Goal: Navigation & Orientation: Find specific page/section

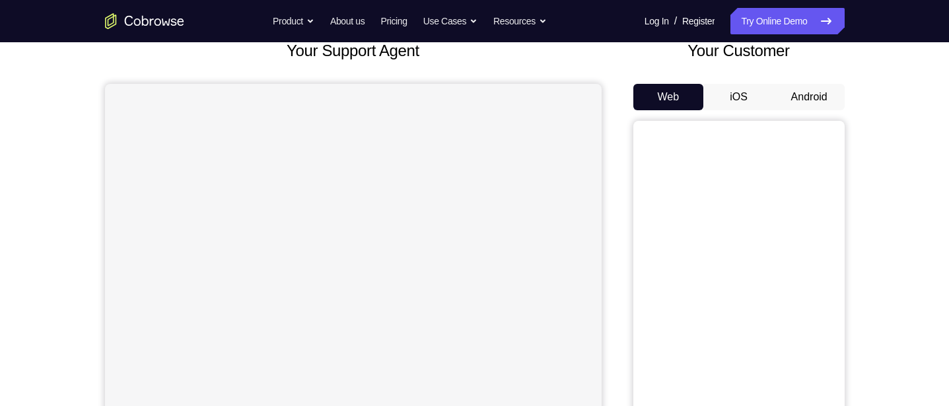
scroll to position [88, 0]
click at [807, 93] on button "Android" at bounding box center [809, 97] width 71 height 26
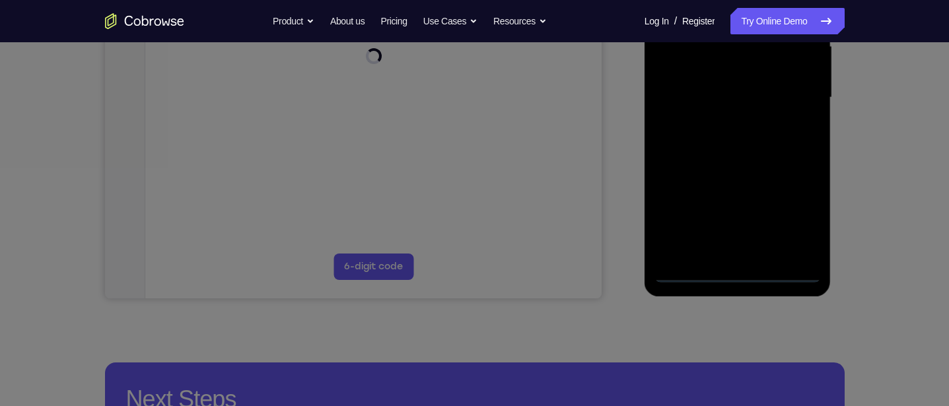
scroll to position [339, 0]
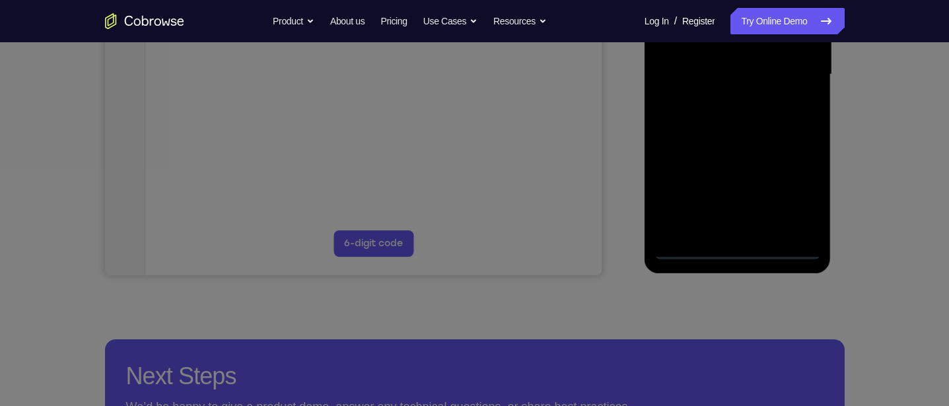
click at [738, 245] on icon at bounding box center [474, 117] width 949 height 578
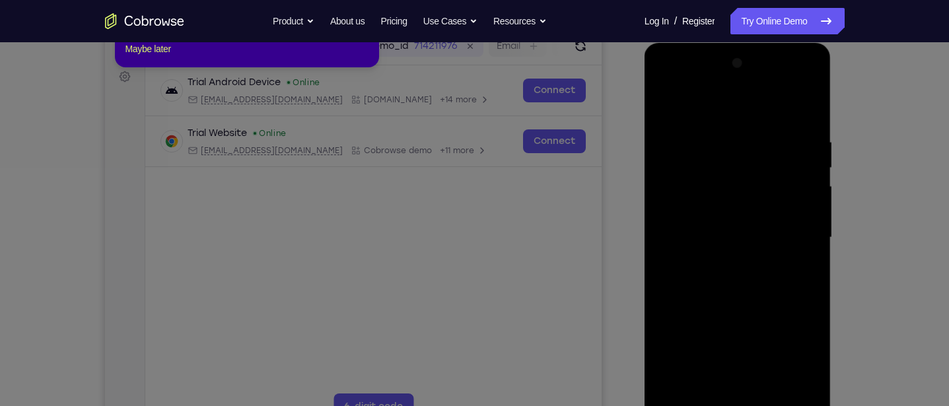
scroll to position [75, 0]
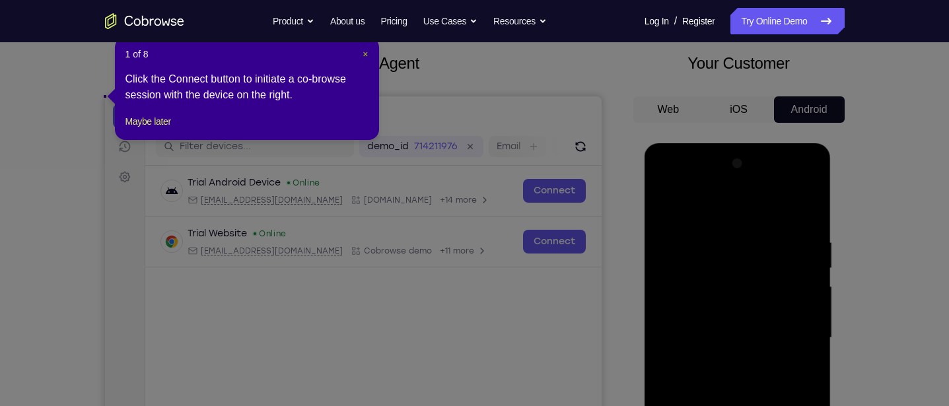
click at [364, 54] on span "×" at bounding box center [365, 54] width 5 height 11
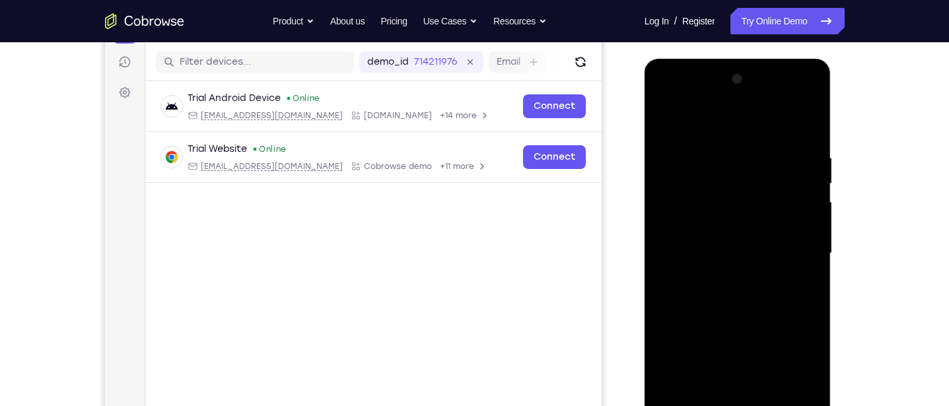
scroll to position [203, 0]
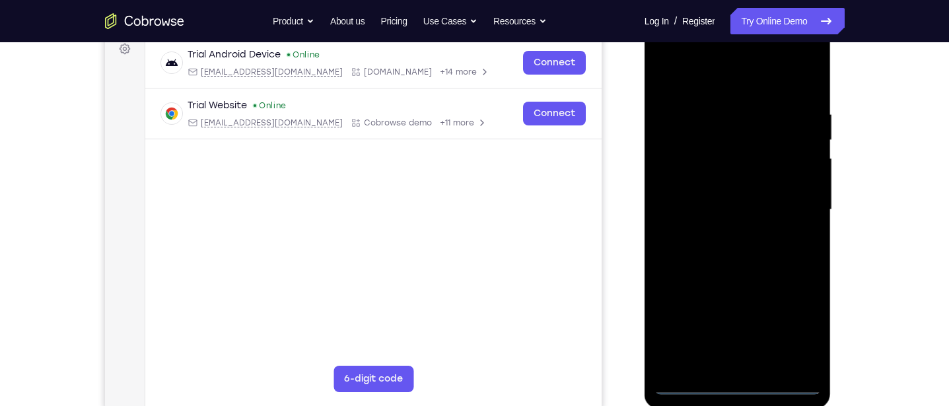
click at [738, 381] on div at bounding box center [737, 210] width 166 height 370
click at [796, 324] on div at bounding box center [737, 210] width 166 height 370
click at [751, 91] on div at bounding box center [737, 210] width 166 height 370
click at [798, 208] on div at bounding box center [737, 210] width 166 height 370
click at [724, 371] on div at bounding box center [737, 210] width 166 height 370
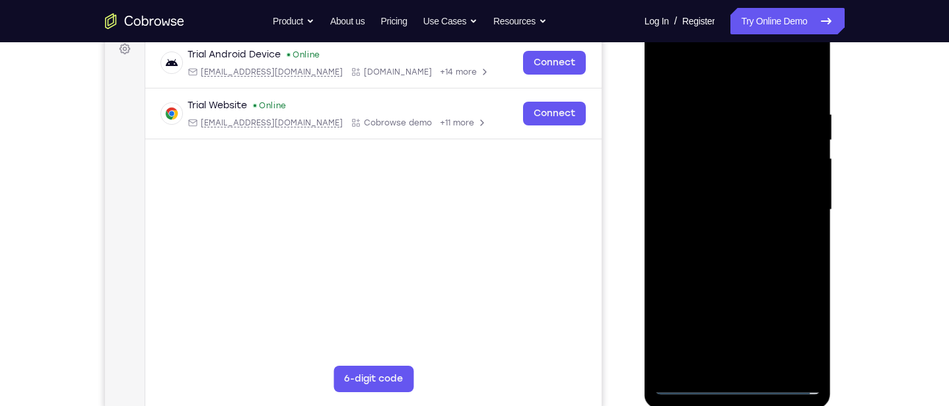
click at [744, 199] on div at bounding box center [737, 210] width 166 height 370
click at [744, 197] on div at bounding box center [737, 210] width 166 height 370
click at [675, 162] on div at bounding box center [737, 210] width 166 height 370
click at [758, 148] on div at bounding box center [737, 210] width 166 height 370
click at [725, 163] on div at bounding box center [737, 210] width 166 height 370
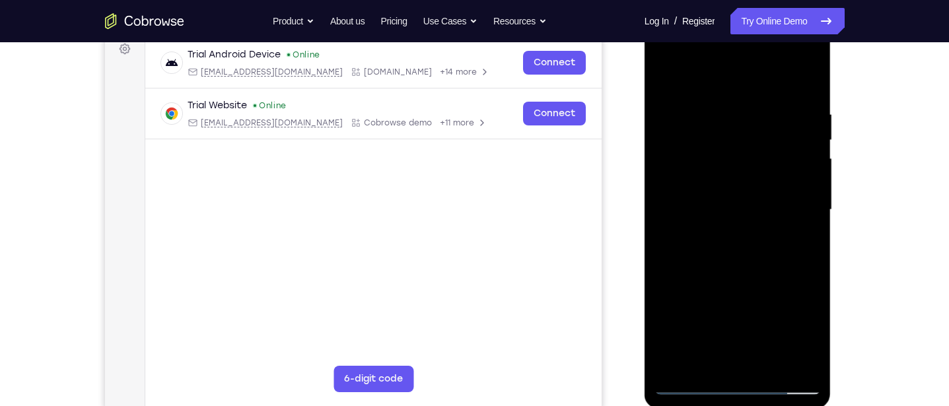
click at [704, 183] on div at bounding box center [737, 210] width 166 height 370
click at [736, 205] on div at bounding box center [737, 210] width 166 height 370
click at [723, 252] on div at bounding box center [737, 210] width 166 height 370
click at [711, 120] on div at bounding box center [737, 210] width 166 height 370
click at [791, 267] on div at bounding box center [737, 210] width 166 height 370
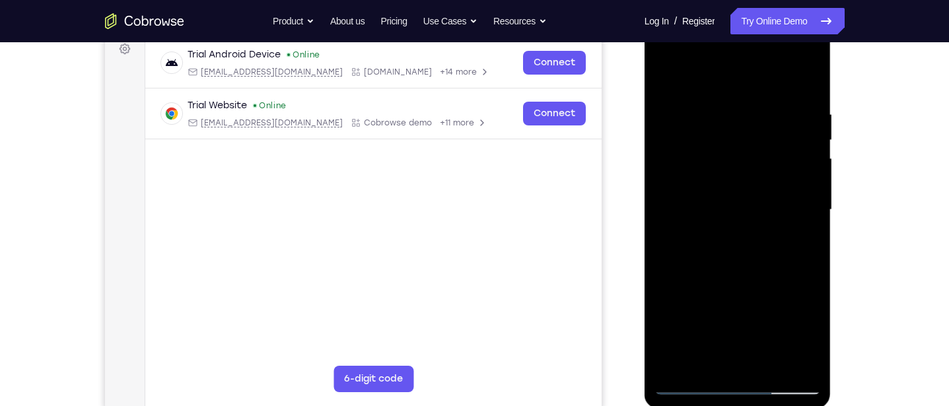
scroll to position [204, 0]
click at [789, 212] on div at bounding box center [737, 209] width 166 height 370
click at [804, 195] on div at bounding box center [737, 209] width 166 height 370
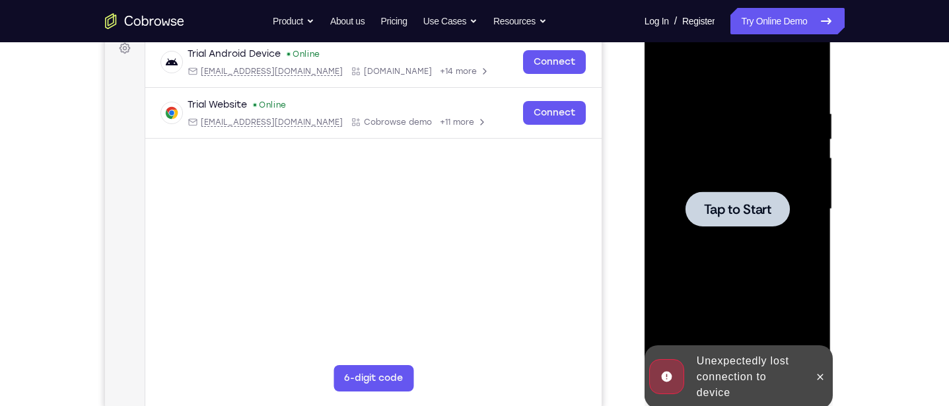
click at [713, 198] on div at bounding box center [737, 208] width 104 height 35
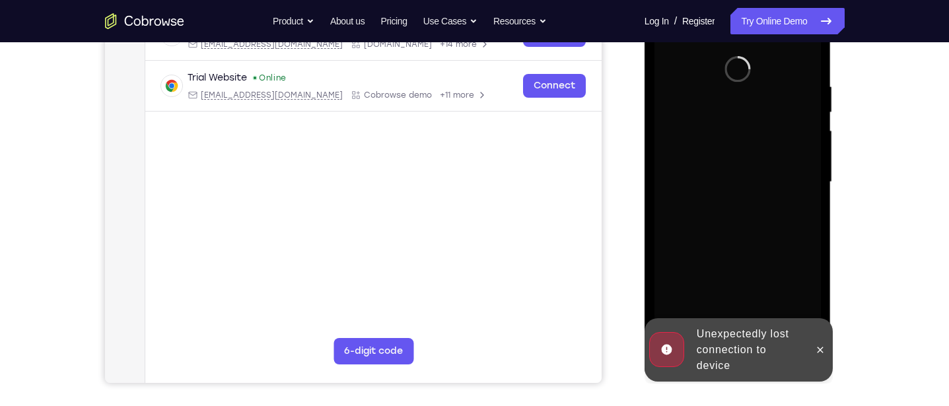
scroll to position [262, 0]
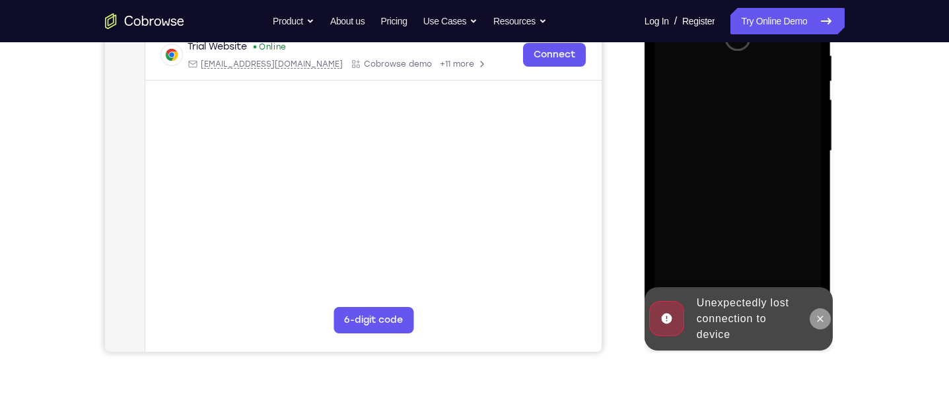
click at [817, 319] on icon at bounding box center [820, 319] width 11 height 11
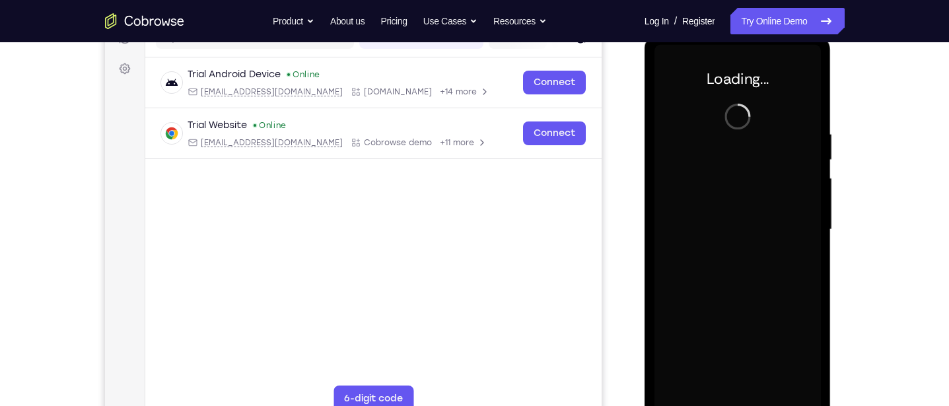
scroll to position [185, 0]
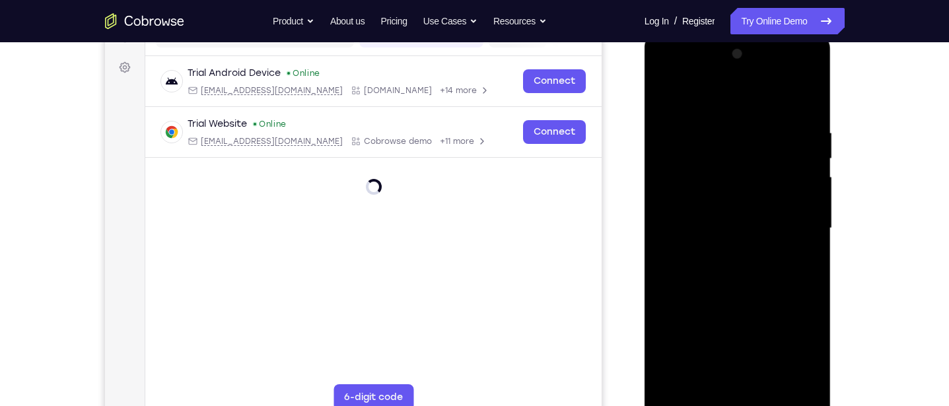
click at [742, 405] on div at bounding box center [737, 229] width 166 height 370
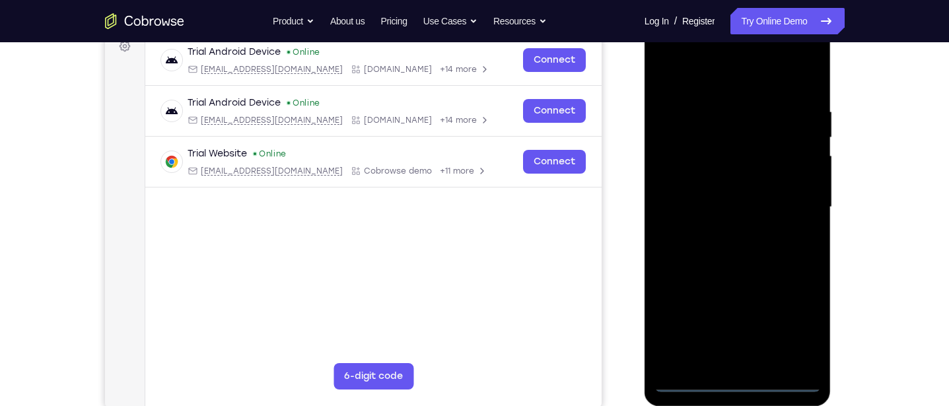
scroll to position [210, 0]
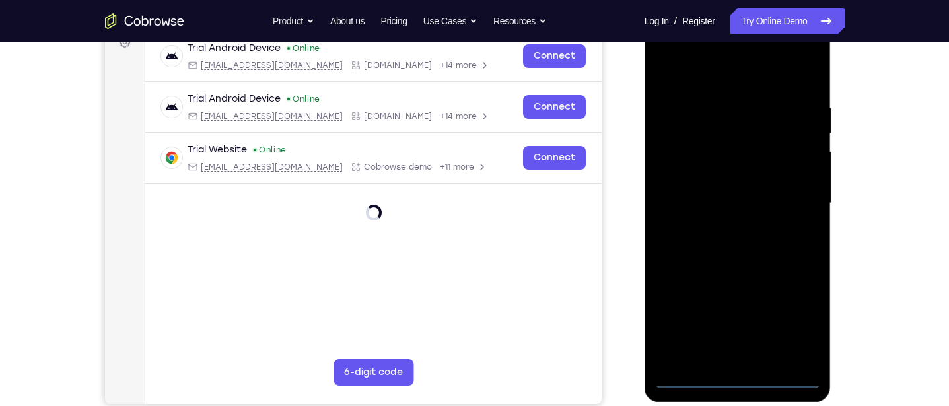
click at [798, 324] on div at bounding box center [737, 203] width 166 height 370
click at [769, 75] on div at bounding box center [737, 203] width 166 height 370
click at [789, 199] on div at bounding box center [737, 203] width 166 height 370
click at [726, 226] on div at bounding box center [737, 203] width 166 height 370
click at [762, 196] on div at bounding box center [737, 203] width 166 height 370
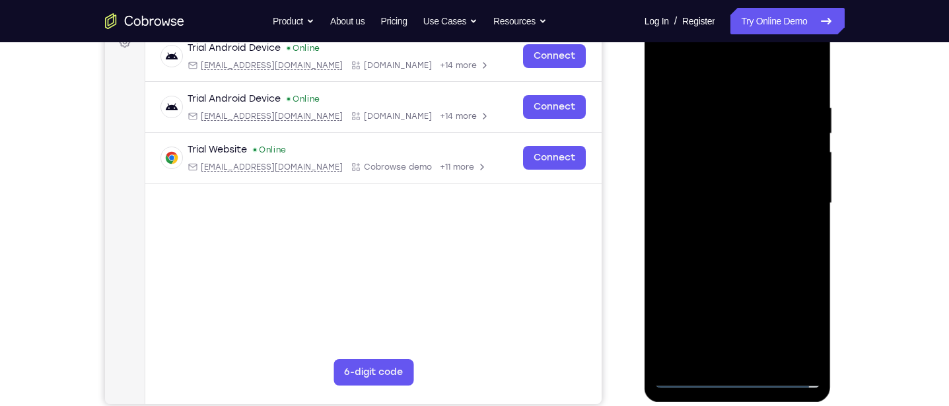
click at [715, 176] on div at bounding box center [737, 203] width 166 height 370
click at [727, 205] on div at bounding box center [737, 203] width 166 height 370
click at [707, 244] on div at bounding box center [737, 203] width 166 height 370
click at [724, 112] on div at bounding box center [737, 203] width 166 height 370
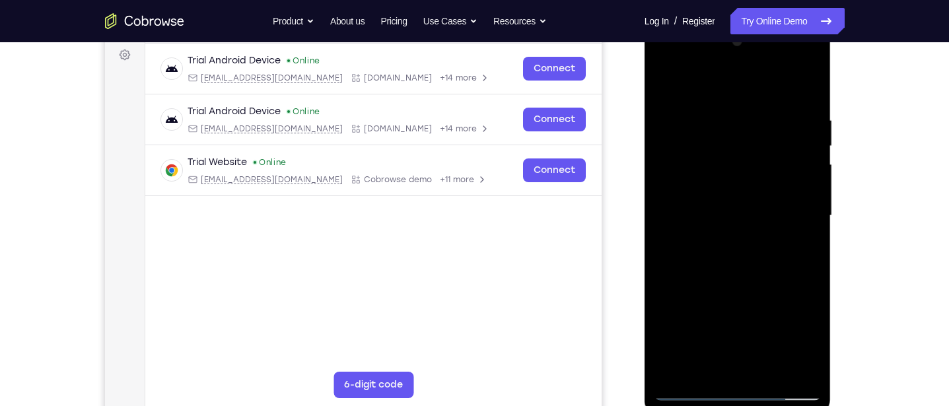
click at [668, 228] on div at bounding box center [737, 216] width 166 height 370
click at [656, 224] on div at bounding box center [737, 216] width 166 height 370
click at [806, 92] on div at bounding box center [737, 216] width 166 height 370
click at [693, 272] on div at bounding box center [737, 216] width 166 height 370
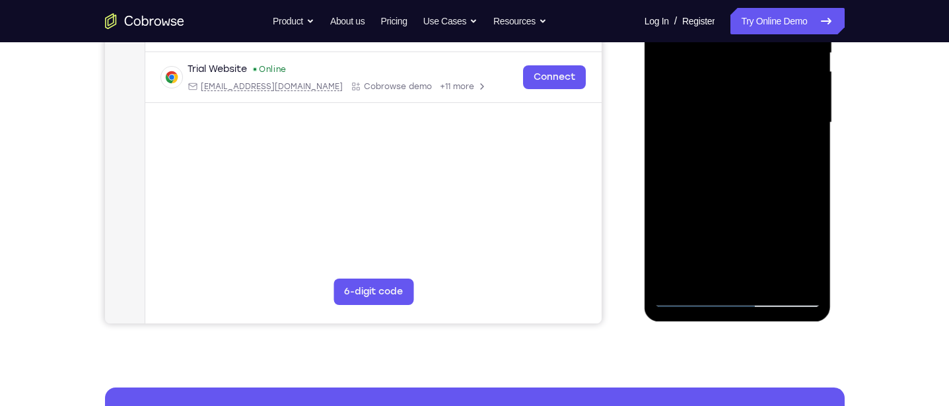
scroll to position [293, 0]
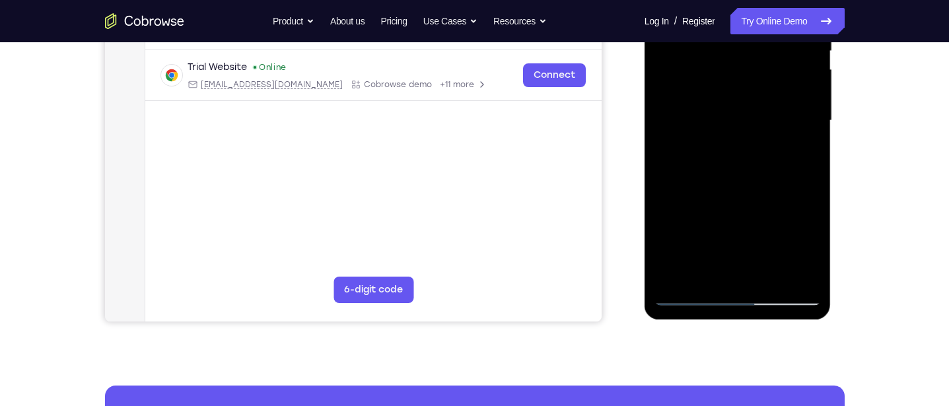
click at [769, 273] on div at bounding box center [737, 121] width 166 height 370
click at [728, 194] on div at bounding box center [737, 121] width 166 height 370
click at [705, 201] on div at bounding box center [737, 121] width 166 height 370
click at [745, 246] on div at bounding box center [737, 121] width 166 height 370
click at [751, 244] on div at bounding box center [737, 121] width 166 height 370
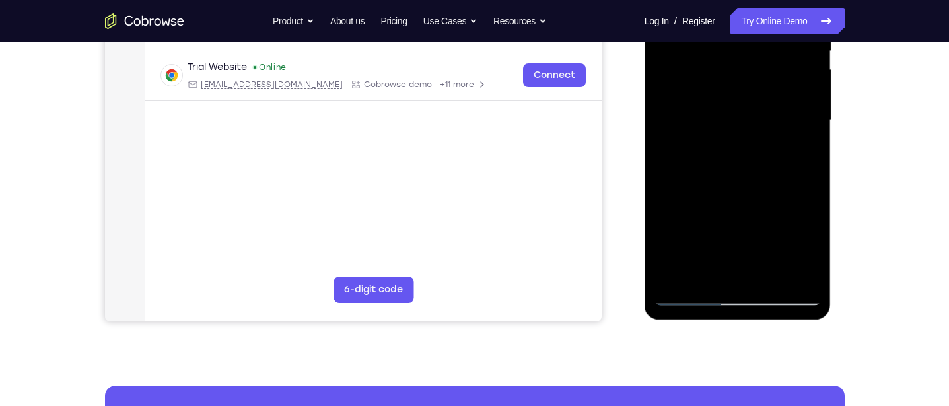
click at [796, 157] on div at bounding box center [737, 121] width 166 height 370
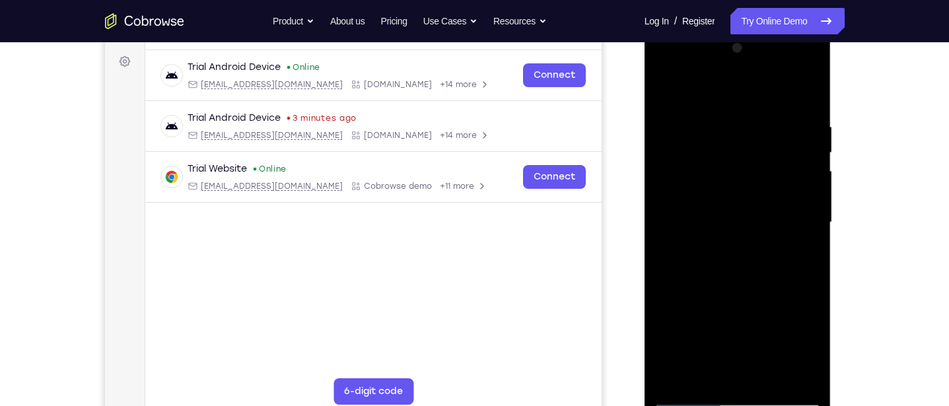
scroll to position [183, 0]
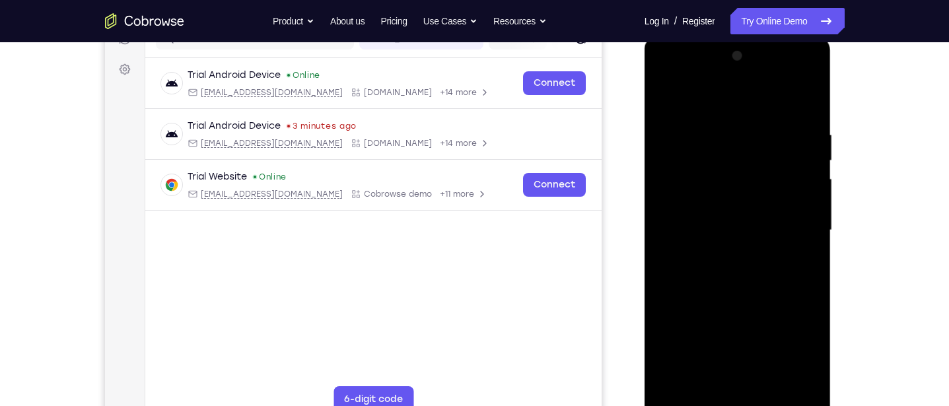
click at [658, 96] on div at bounding box center [737, 231] width 166 height 370
click at [718, 221] on div at bounding box center [737, 231] width 166 height 370
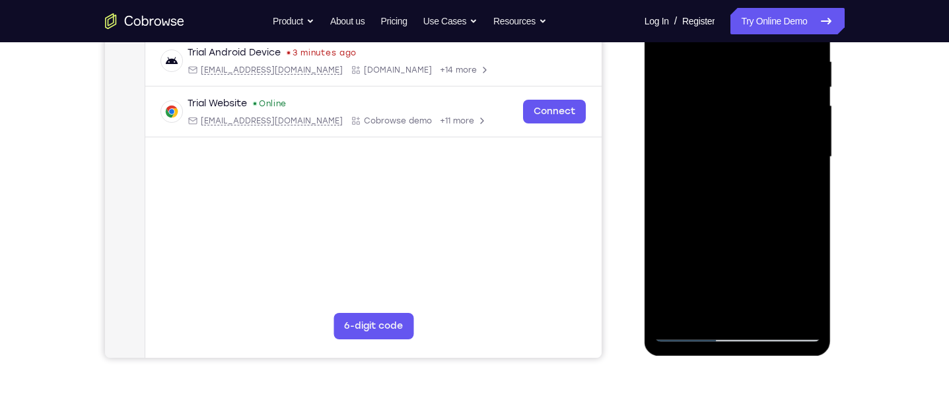
scroll to position [260, 0]
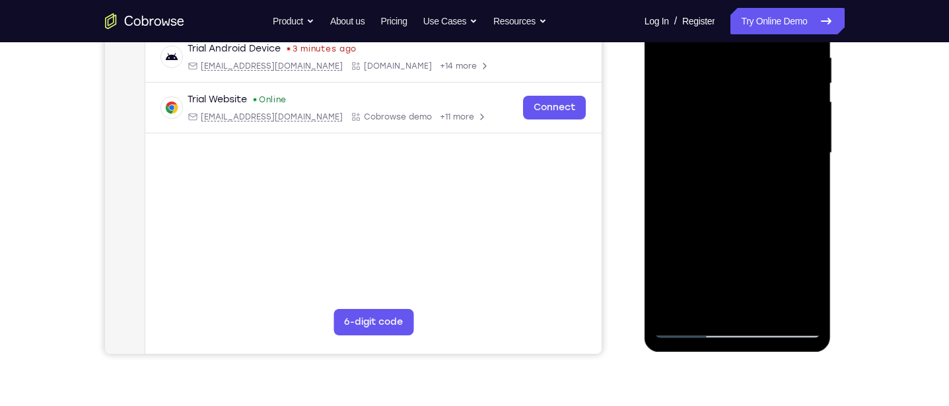
click at [795, 182] on div at bounding box center [737, 153] width 166 height 370
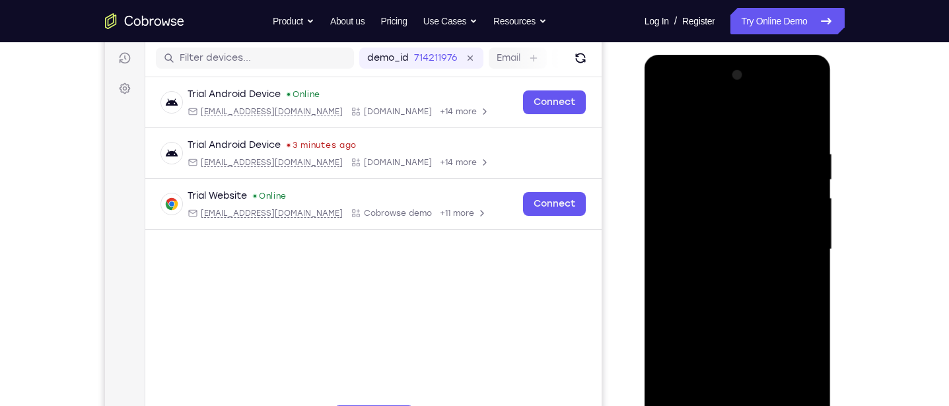
scroll to position [158, 0]
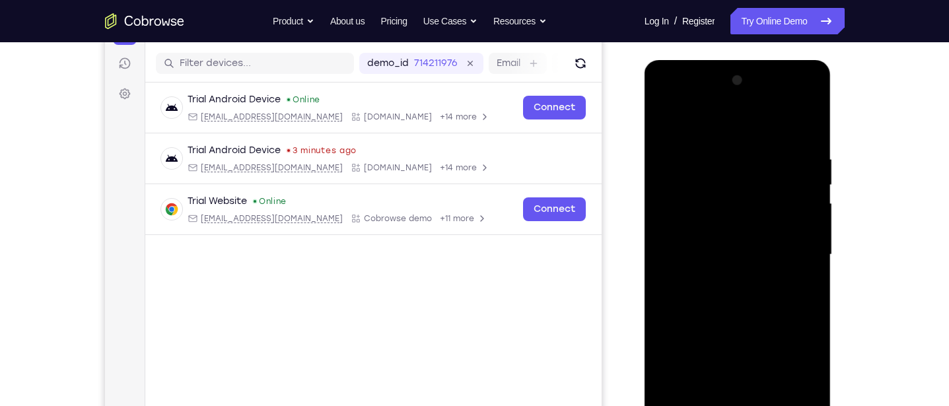
click at [662, 124] on div at bounding box center [737, 255] width 166 height 370
click at [663, 124] on div at bounding box center [737, 255] width 166 height 370
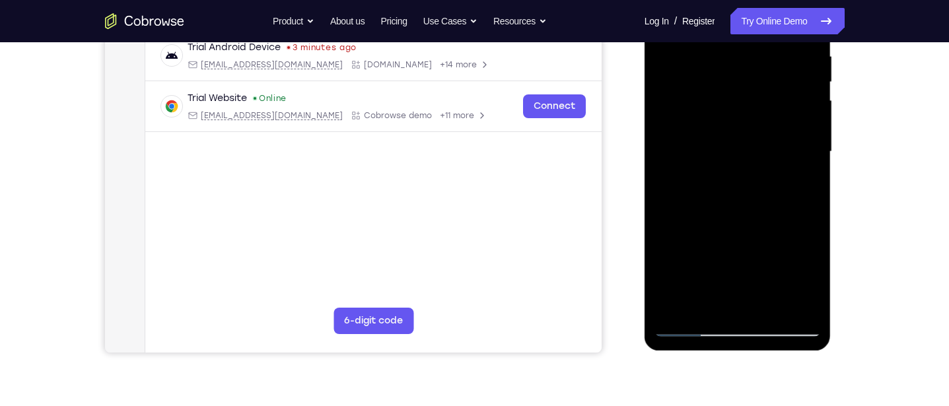
scroll to position [263, 0]
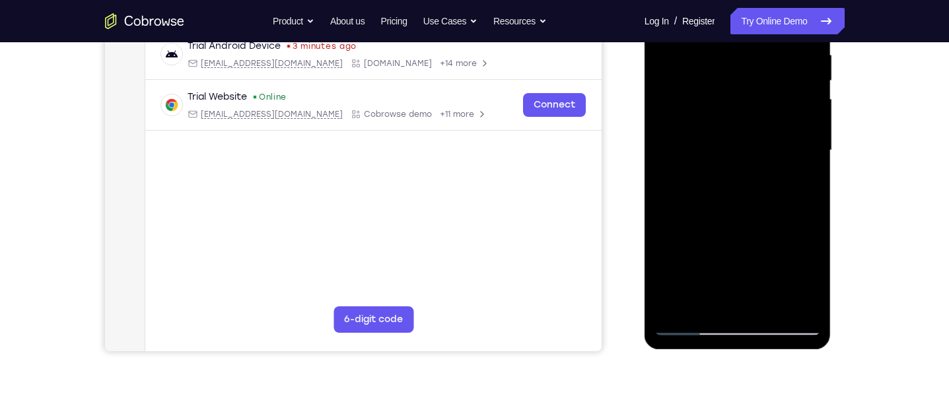
click at [707, 147] on div at bounding box center [737, 151] width 166 height 370
click at [773, 302] on div at bounding box center [737, 151] width 166 height 370
click at [633, 268] on div at bounding box center [738, 149] width 211 height 406
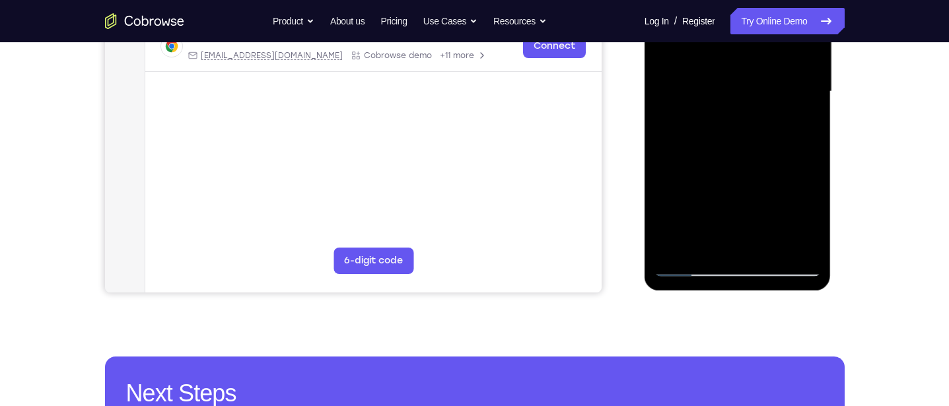
click at [704, 207] on div at bounding box center [737, 92] width 166 height 370
click at [809, 223] on div at bounding box center [737, 92] width 166 height 370
click at [806, 221] on div at bounding box center [737, 92] width 166 height 370
click at [806, 220] on div at bounding box center [737, 92] width 166 height 370
click at [802, 125] on div at bounding box center [737, 92] width 166 height 370
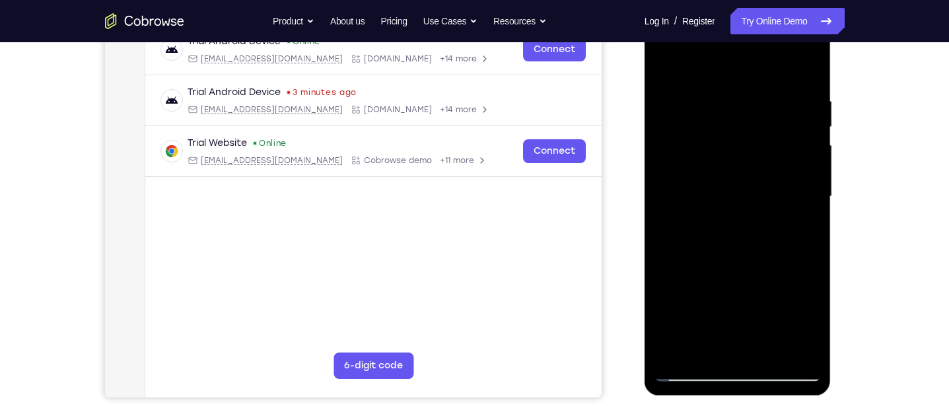
scroll to position [216, 0]
click at [664, 65] on div at bounding box center [737, 198] width 166 height 370
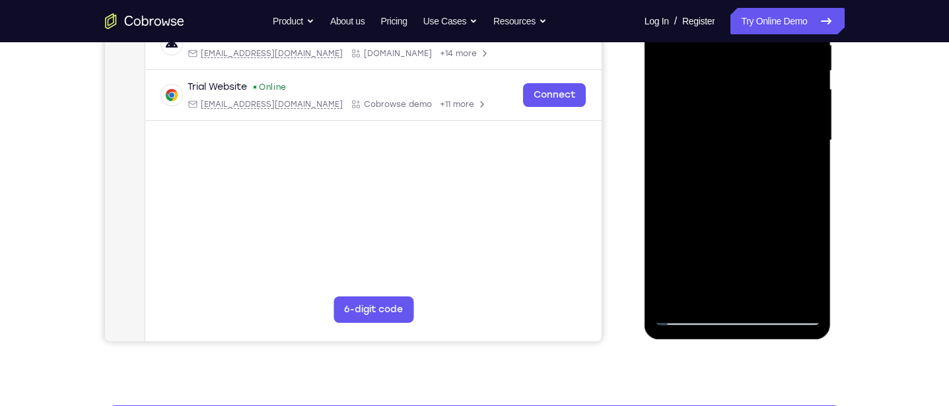
scroll to position [274, 0]
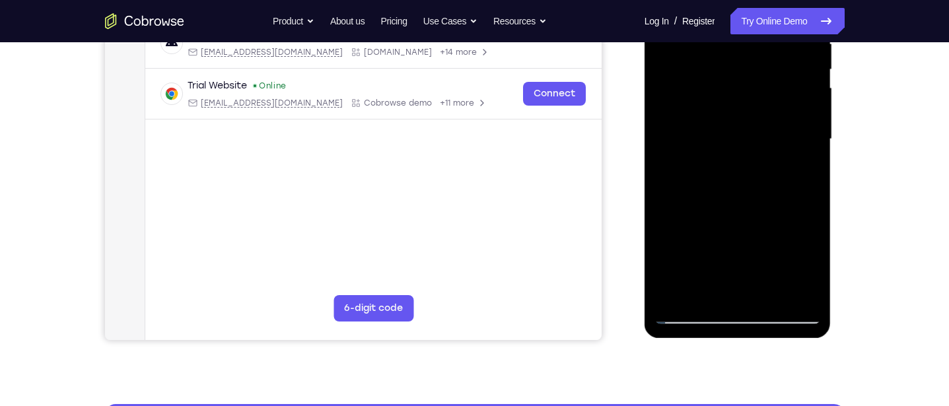
click at [702, 254] on div at bounding box center [737, 139] width 166 height 370
click at [802, 171] on div at bounding box center [737, 139] width 166 height 370
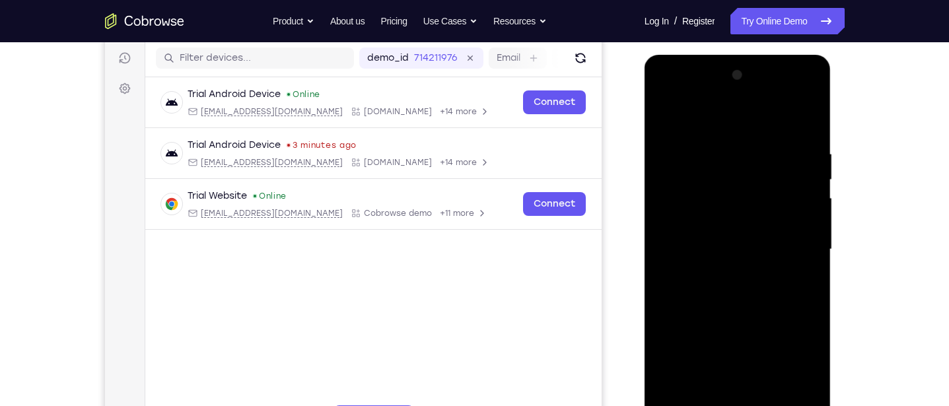
scroll to position [160, 0]
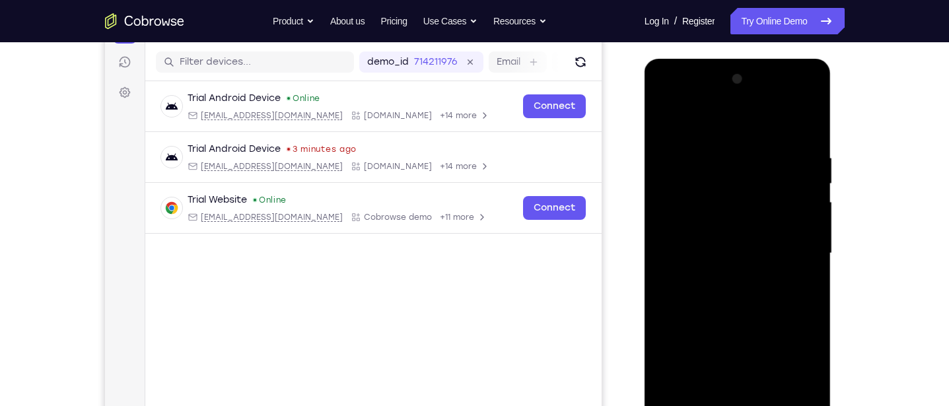
click at [710, 119] on div at bounding box center [737, 254] width 166 height 370
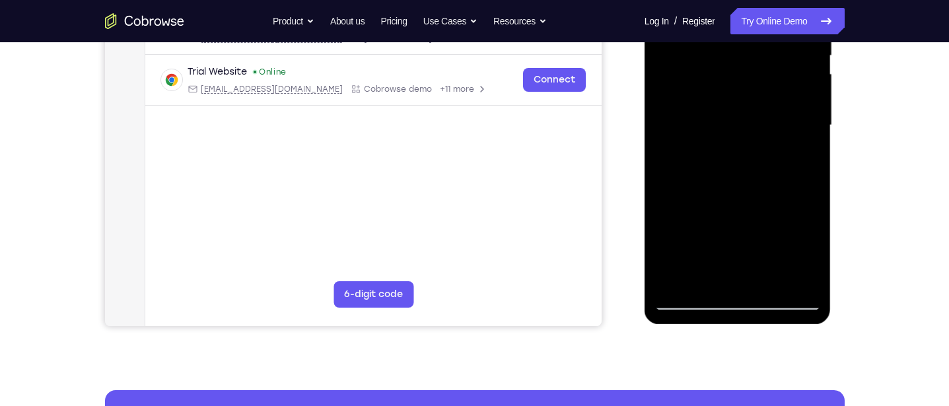
scroll to position [290, 0]
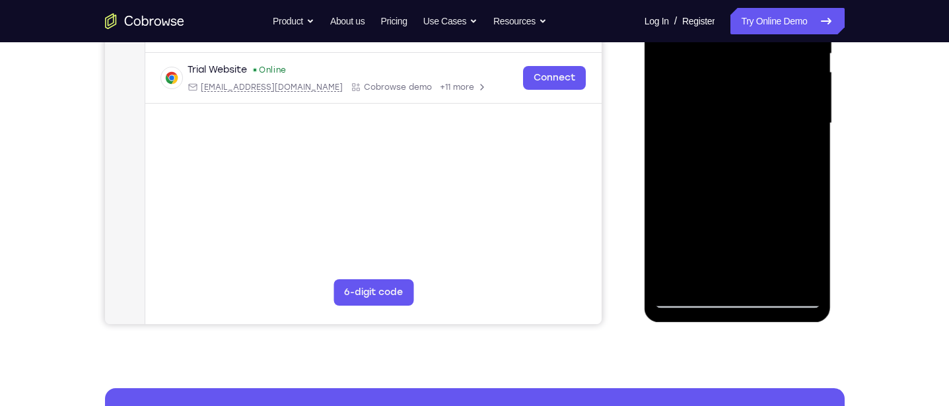
click at [702, 137] on div at bounding box center [737, 124] width 166 height 370
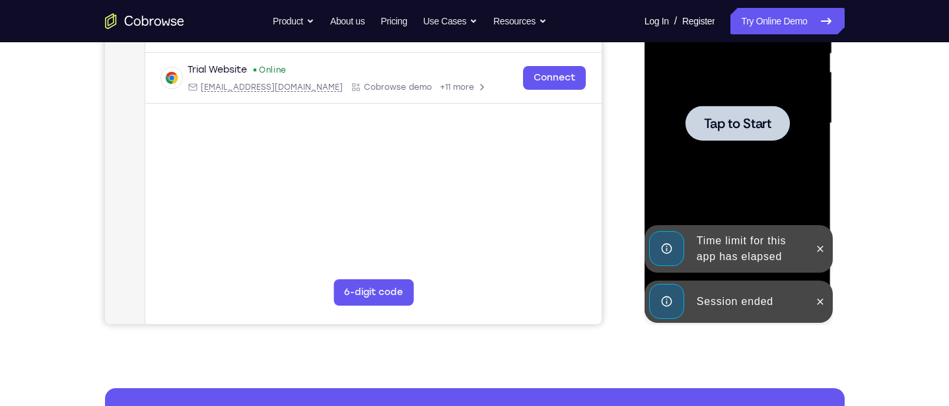
click at [734, 131] on div at bounding box center [737, 123] width 104 height 35
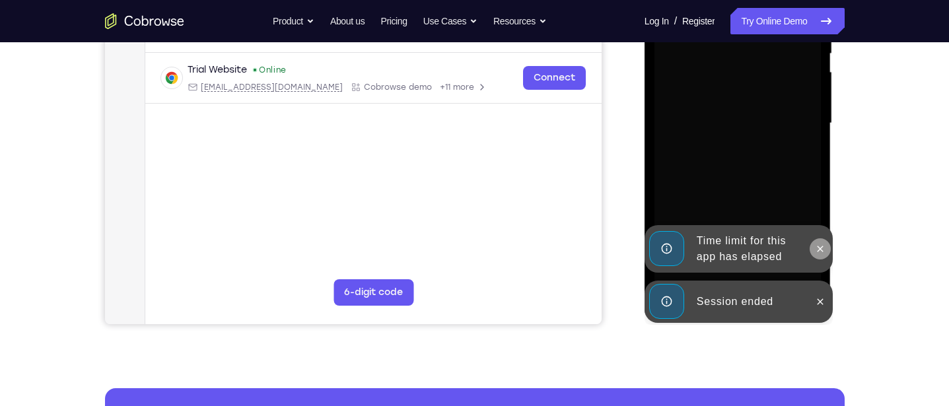
click at [819, 250] on icon at bounding box center [820, 249] width 11 height 11
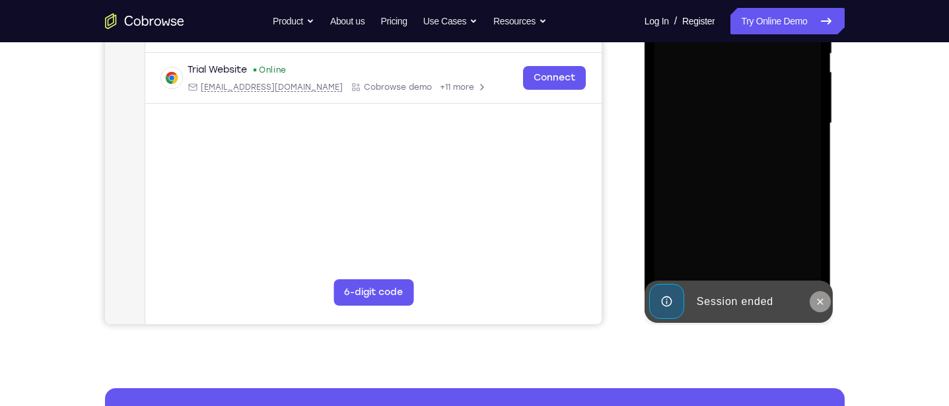
click at [815, 297] on icon at bounding box center [820, 301] width 11 height 11
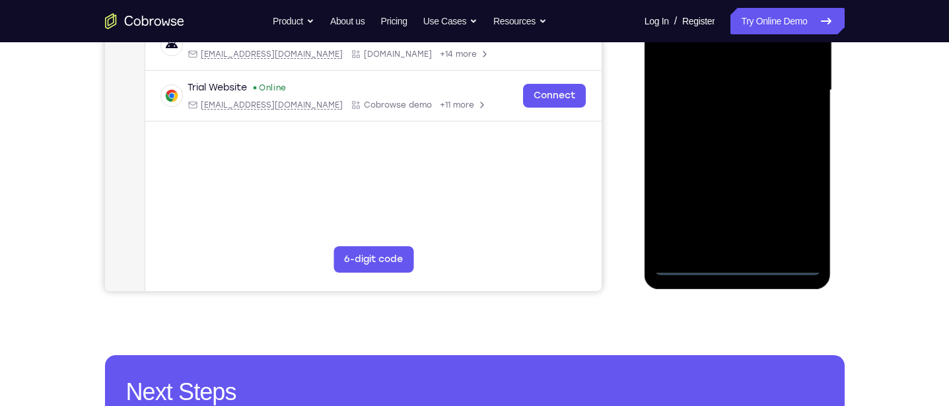
scroll to position [330, 0]
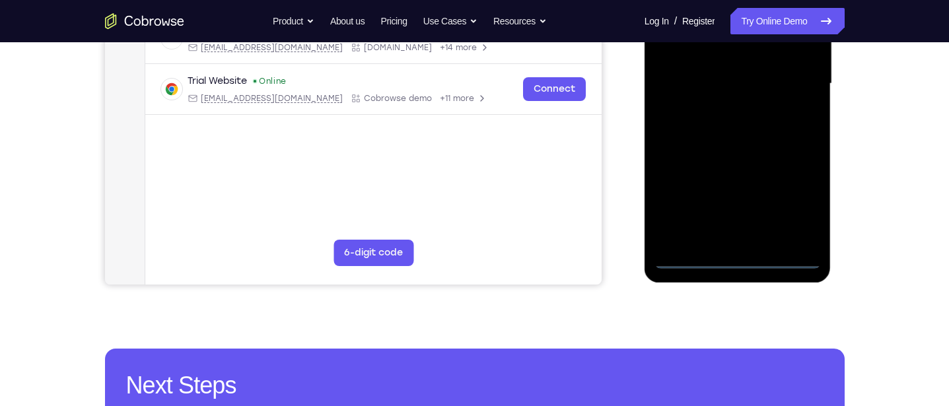
click at [738, 258] on div at bounding box center [737, 84] width 166 height 370
click at [794, 199] on div at bounding box center [737, 84] width 166 height 370
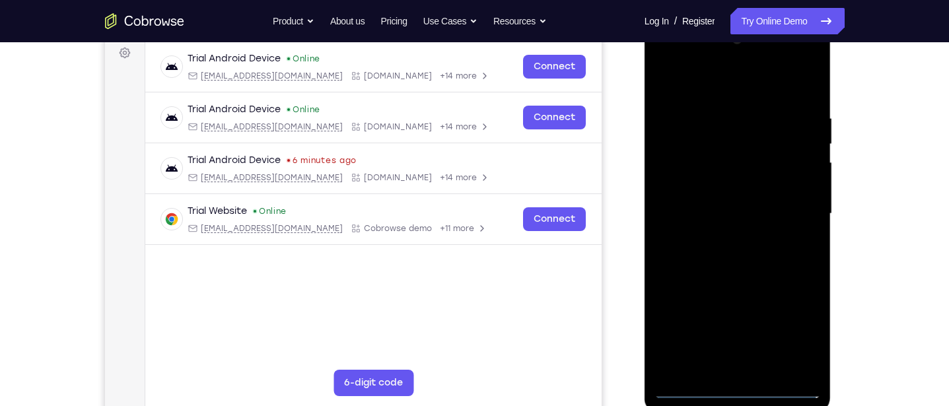
scroll to position [197, 0]
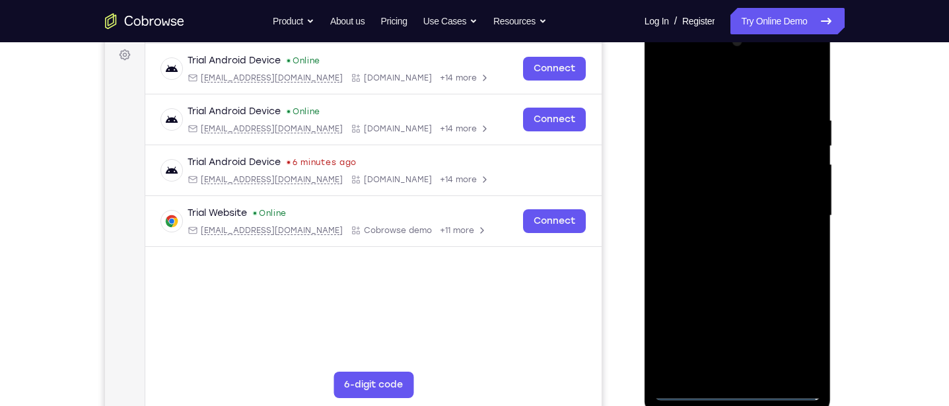
click at [702, 78] on div at bounding box center [737, 216] width 166 height 370
click at [792, 208] on div at bounding box center [737, 216] width 166 height 370
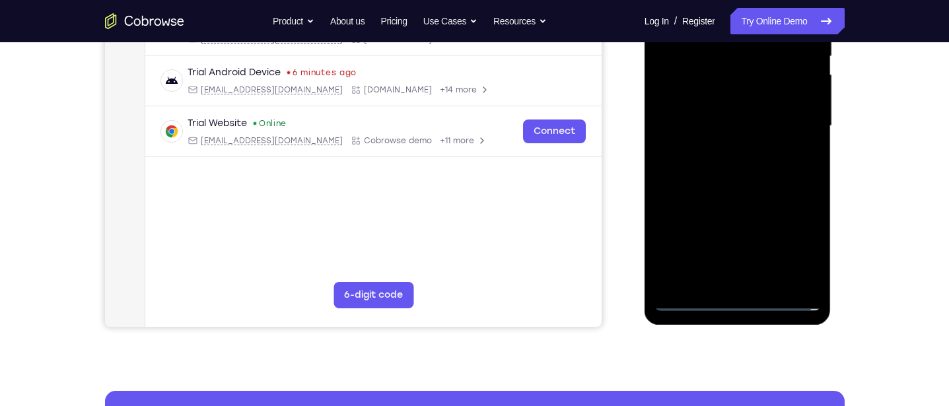
scroll to position [288, 0]
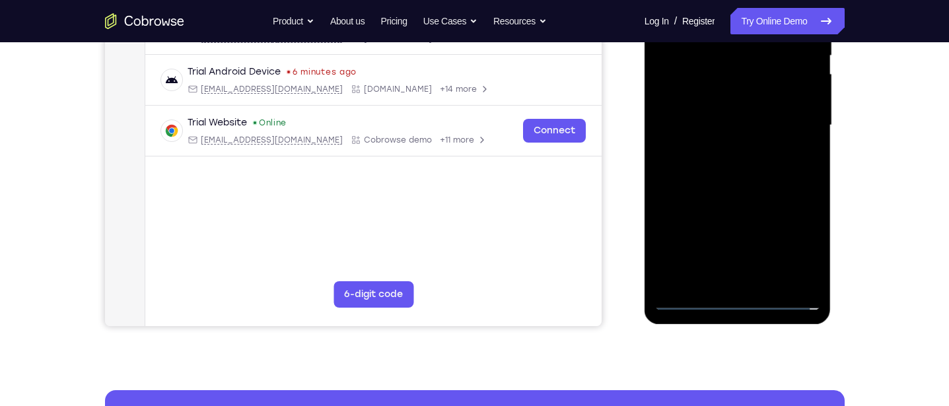
click at [721, 279] on div at bounding box center [737, 126] width 166 height 370
click at [711, 112] on div at bounding box center [737, 126] width 166 height 370
click at [713, 101] on div at bounding box center [737, 126] width 166 height 370
click at [724, 130] on div at bounding box center [737, 126] width 166 height 370
click at [735, 162] on div at bounding box center [737, 126] width 166 height 370
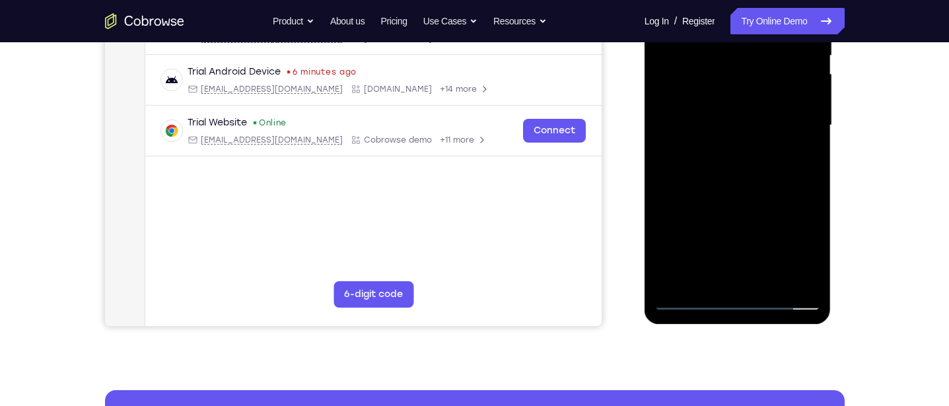
click at [802, 143] on div at bounding box center [737, 126] width 166 height 370
click at [761, 124] on div at bounding box center [737, 126] width 166 height 370
click at [738, 172] on div at bounding box center [737, 126] width 166 height 370
click at [734, 125] on div at bounding box center [737, 126] width 166 height 370
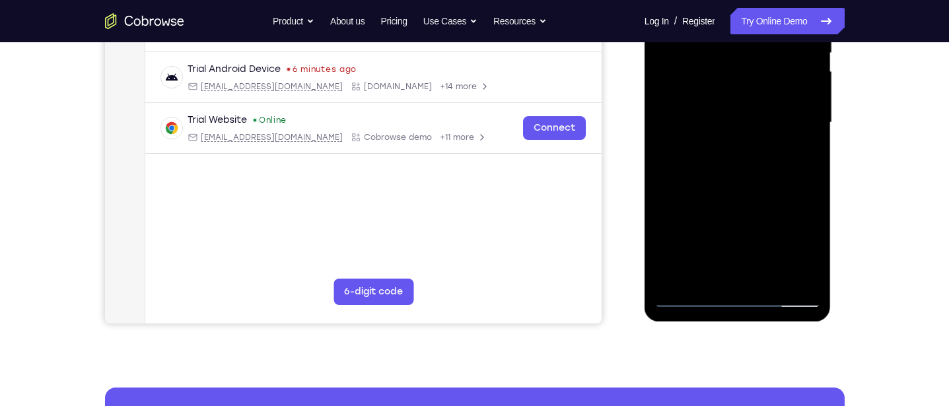
scroll to position [293, 0]
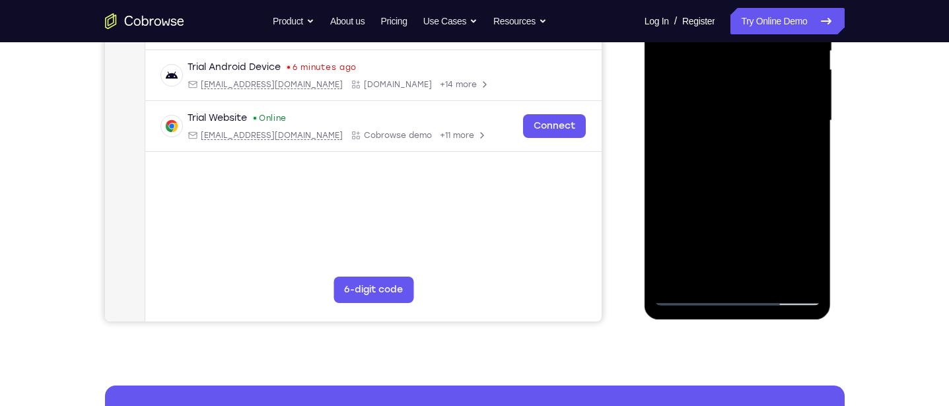
click at [736, 170] on div at bounding box center [737, 121] width 166 height 370
click at [770, 273] on div at bounding box center [737, 121] width 166 height 370
click at [769, 273] on div at bounding box center [737, 121] width 166 height 370
click at [728, 189] on div at bounding box center [737, 121] width 166 height 370
click at [707, 84] on div at bounding box center [737, 121] width 166 height 370
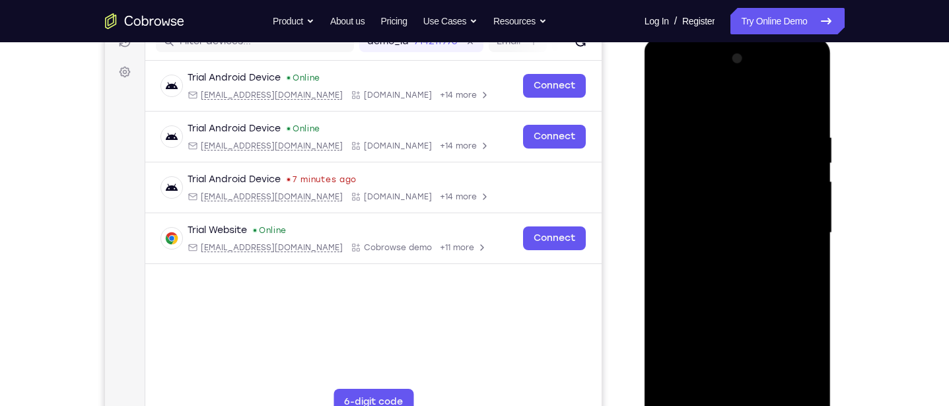
scroll to position [180, 0]
click at [796, 102] on div at bounding box center [737, 234] width 166 height 370
click at [704, 107] on div at bounding box center [737, 234] width 166 height 370
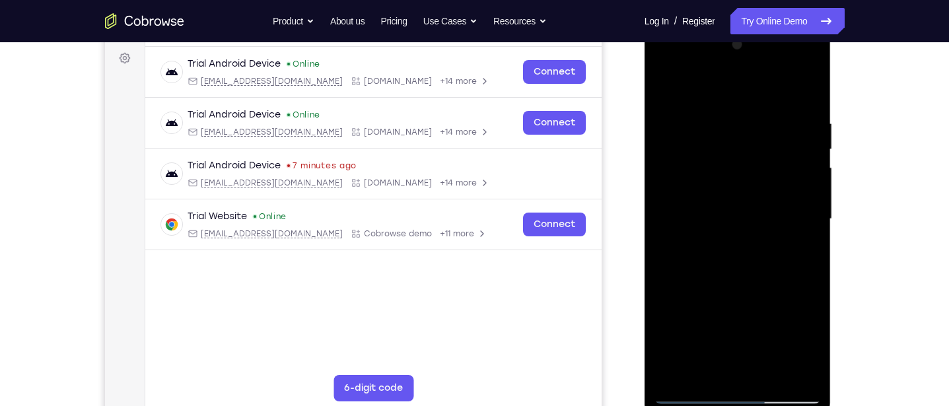
scroll to position [203, 0]
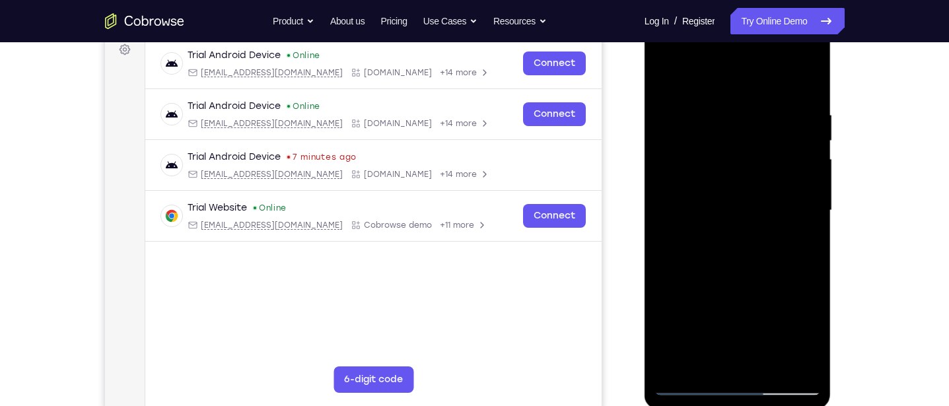
click at [695, 216] on div at bounding box center [737, 211] width 166 height 370
click at [701, 223] on div at bounding box center [737, 211] width 166 height 370
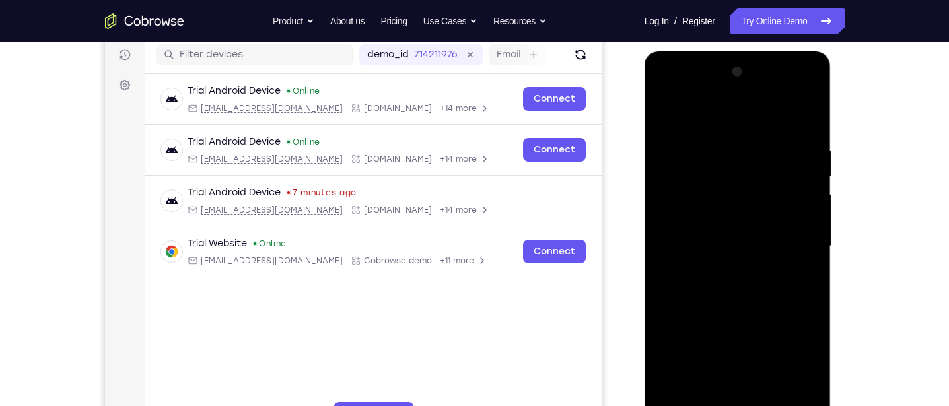
scroll to position [168, 0]
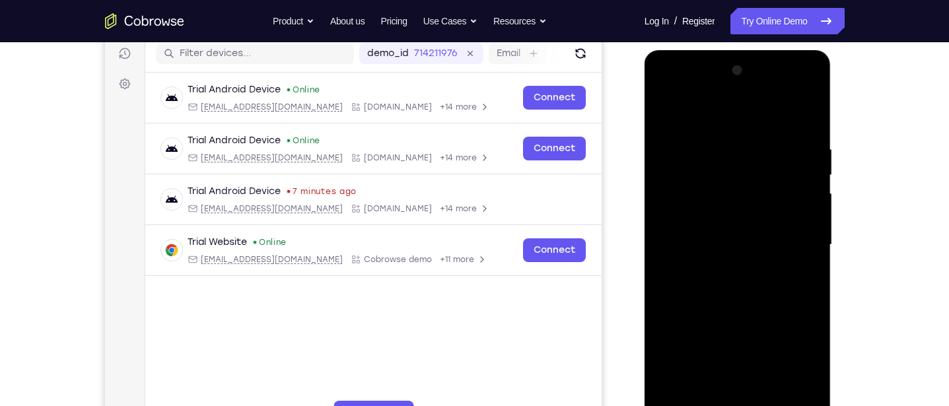
click at [804, 189] on div at bounding box center [737, 245] width 166 height 370
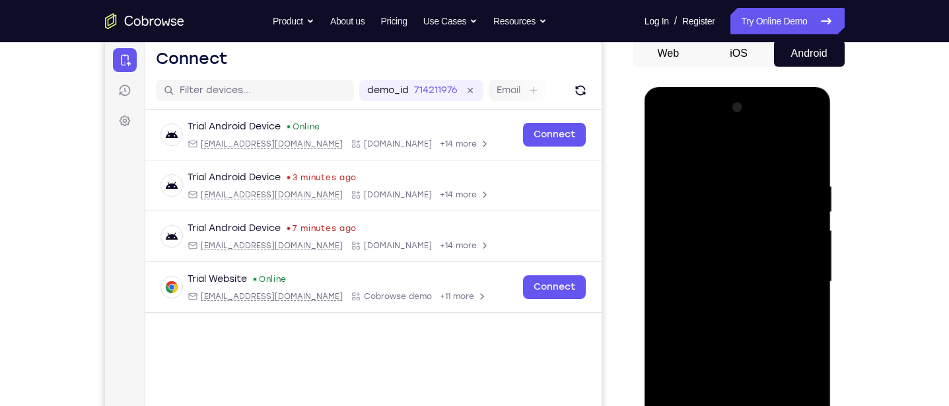
scroll to position [133, 0]
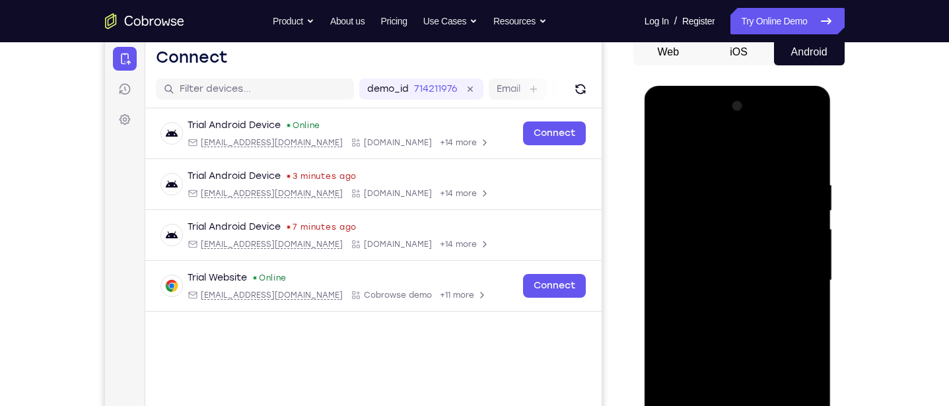
click at [663, 150] on div at bounding box center [737, 281] width 166 height 370
click at [665, 153] on div at bounding box center [737, 281] width 166 height 370
click at [631, 341] on div "Your Support Agent Your Customer Web iOS Android" at bounding box center [475, 238] width 740 height 488
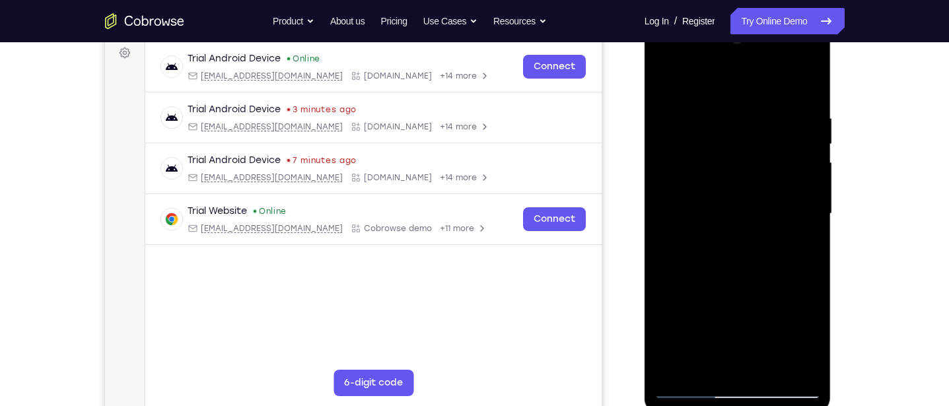
scroll to position [200, 0]
click at [702, 319] on div at bounding box center [737, 213] width 166 height 370
click at [709, 272] on div at bounding box center [737, 213] width 166 height 370
click at [806, 309] on div at bounding box center [737, 213] width 166 height 370
click at [806, 308] on div at bounding box center [737, 213] width 166 height 370
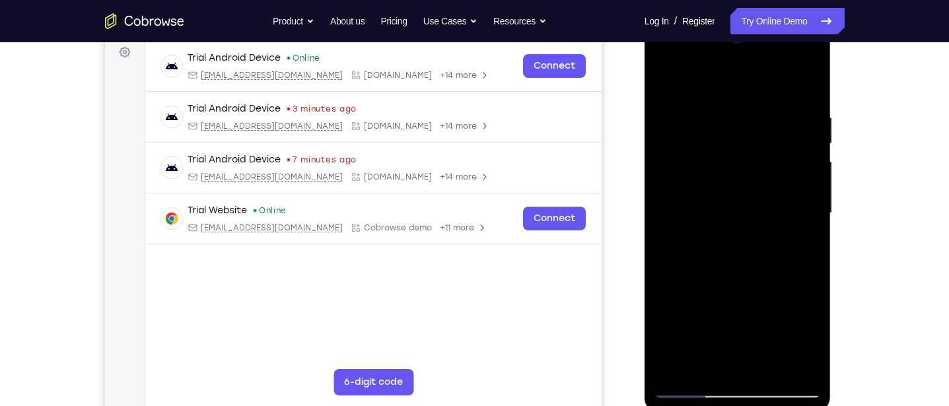
click at [768, 364] on div at bounding box center [737, 213] width 166 height 370
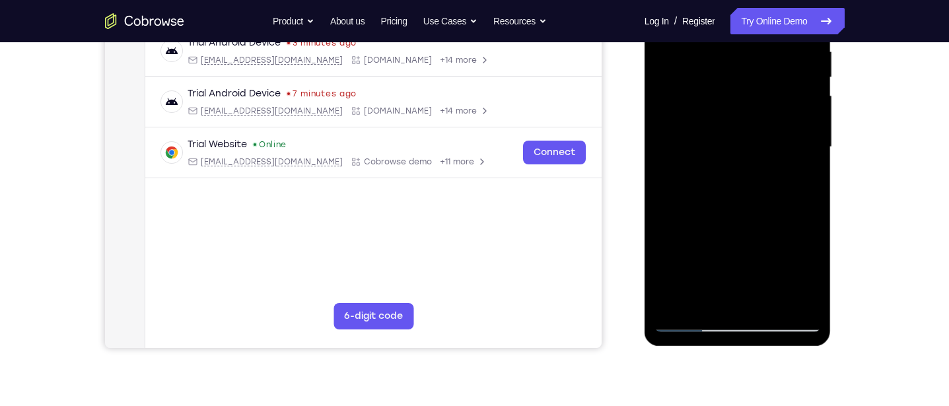
scroll to position [264, 0]
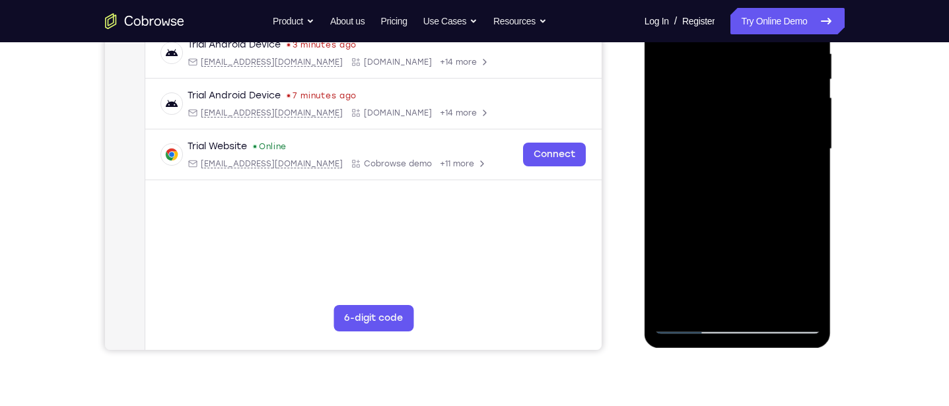
click at [771, 300] on div at bounding box center [737, 149] width 166 height 370
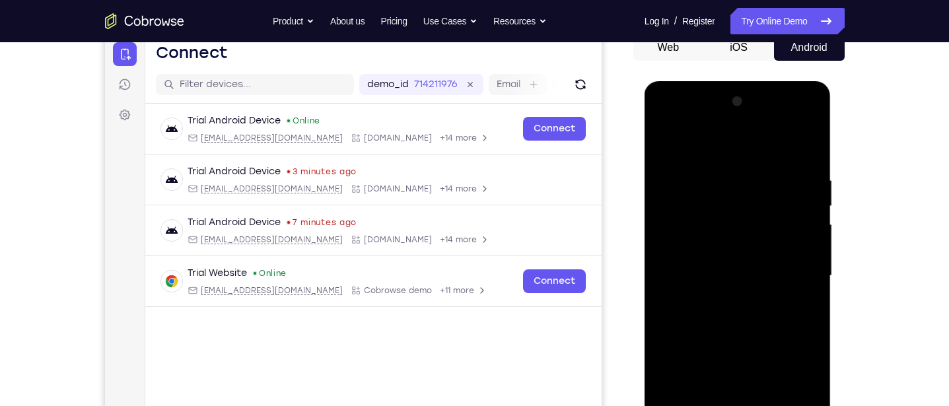
scroll to position [137, 0]
click at [665, 148] on div at bounding box center [737, 277] width 166 height 370
